Goal: Book appointment/travel/reservation

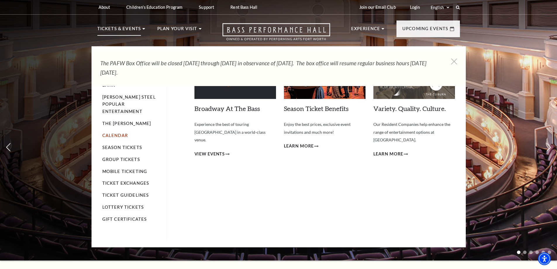
click at [112, 133] on link "Calendar" at bounding box center [114, 135] width 25 height 5
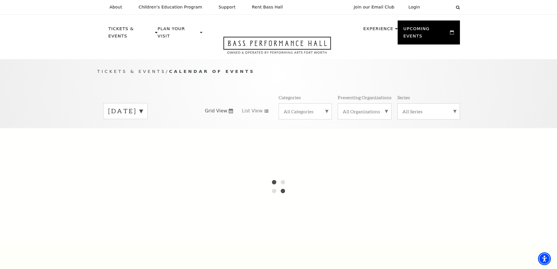
click at [143, 107] on label "[DATE]" at bounding box center [125, 111] width 35 height 9
click at [153, 147] on div at bounding box center [278, 186] width 557 height 117
click at [153, 142] on div at bounding box center [278, 186] width 557 height 117
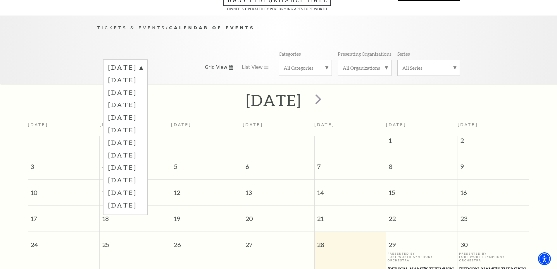
scroll to position [52, 0]
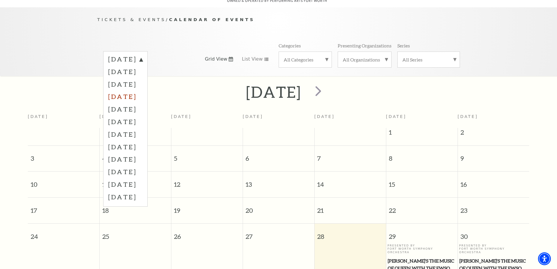
drag, startPoint x: 134, startPoint y: 87, endPoint x: 136, endPoint y: 92, distance: 5.7
click at [134, 90] on label "[DATE]" at bounding box center [125, 96] width 35 height 13
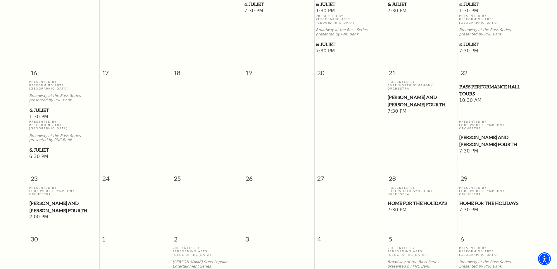
scroll to position [432, 0]
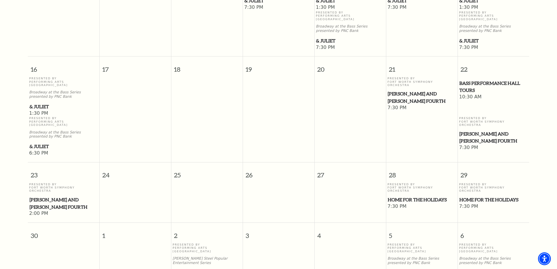
click at [425, 196] on span "Home for the Holidays" at bounding box center [422, 199] width 68 height 7
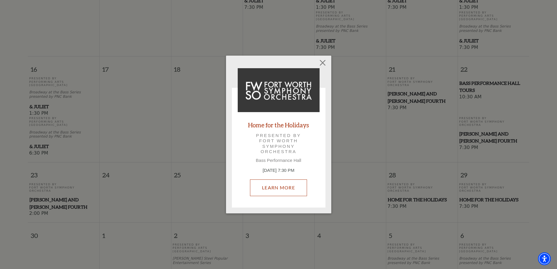
click at [288, 186] on link "Learn More" at bounding box center [278, 187] width 57 height 16
